Goal: Navigation & Orientation: Find specific page/section

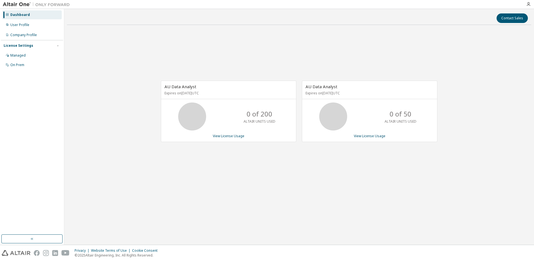
click at [17, 6] on img at bounding box center [38, 5] width 70 height 6
click at [53, 3] on img at bounding box center [38, 5] width 70 height 6
